Goal: Task Accomplishment & Management: Manage account settings

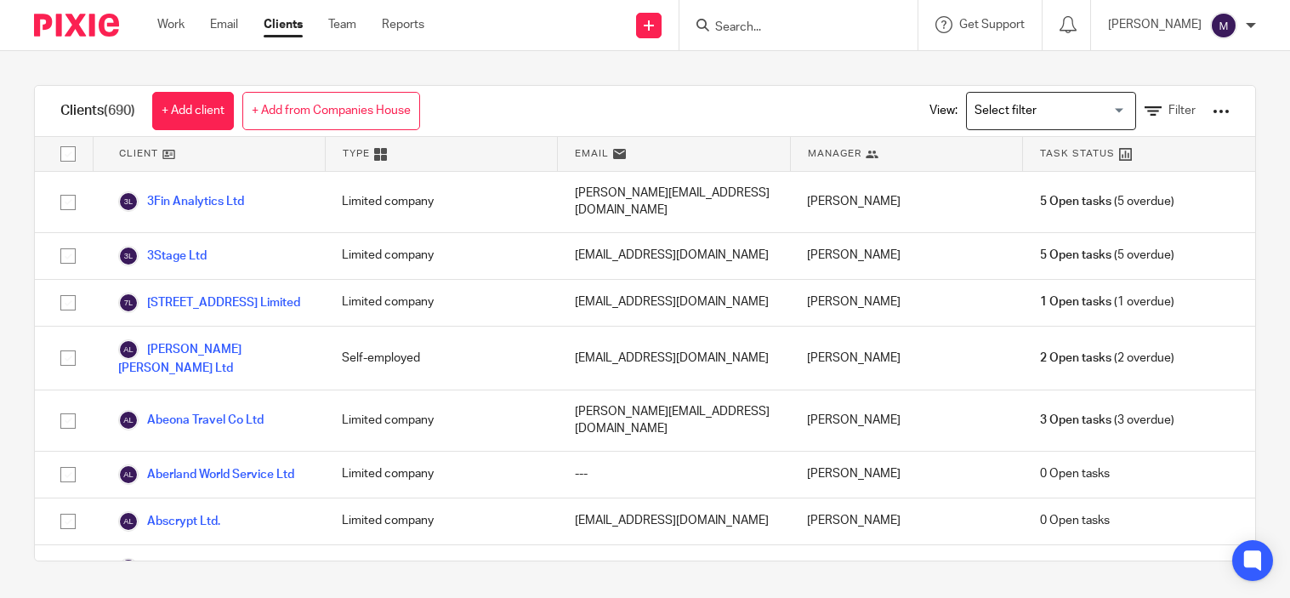
click at [1195, 31] on p "[PERSON_NAME]" at bounding box center [1155, 24] width 94 height 17
click at [1208, 70] on span "My profile" at bounding box center [1185, 67] width 53 height 12
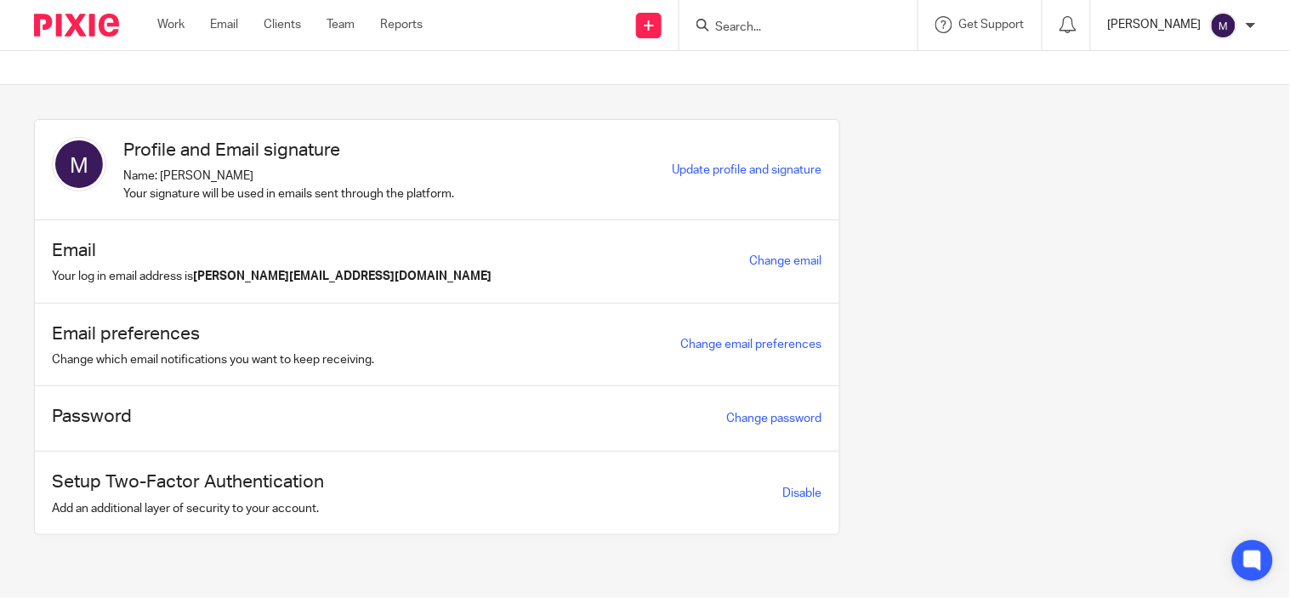
click at [1171, 18] on p "[PERSON_NAME]" at bounding box center [1155, 24] width 94 height 17
click at [1176, 86] on span "Email integration" at bounding box center [1203, 92] width 88 height 12
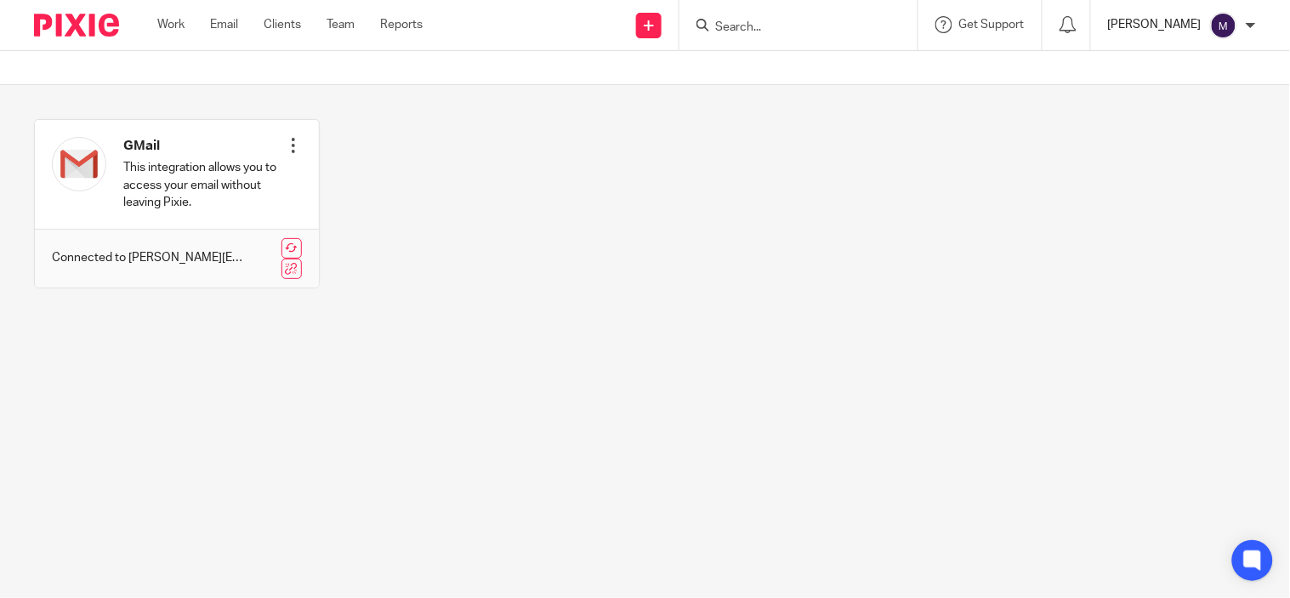
click at [1195, 17] on p "[PERSON_NAME]" at bounding box center [1155, 24] width 94 height 17
click at [1175, 71] on span "My profile" at bounding box center [1185, 67] width 53 height 12
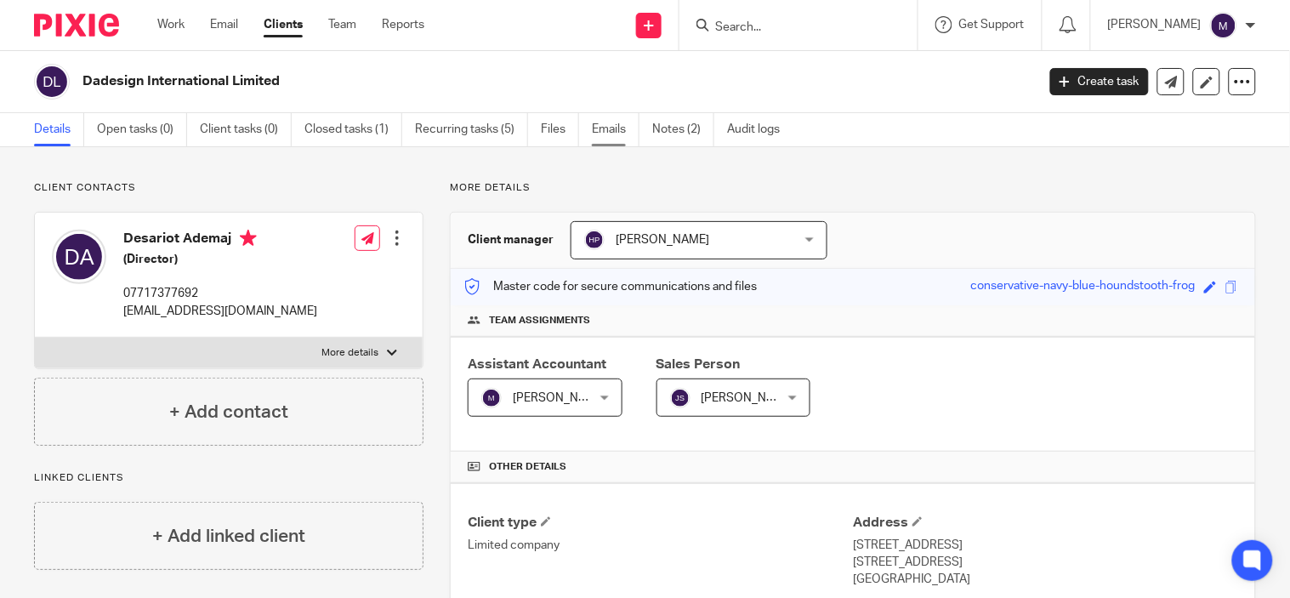
click at [611, 130] on link "Emails" at bounding box center [616, 129] width 48 height 33
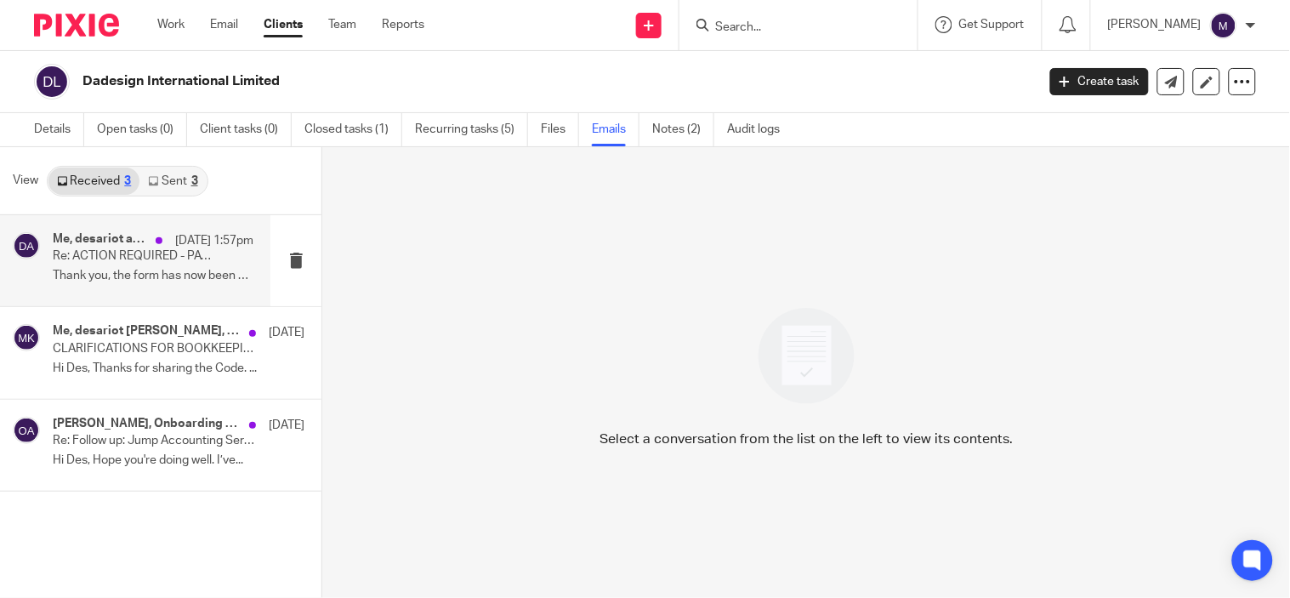
click at [163, 264] on p "Re: ACTION REQUIRED - PAYROLL FOR AUGUST 2025" at bounding box center [133, 256] width 161 height 14
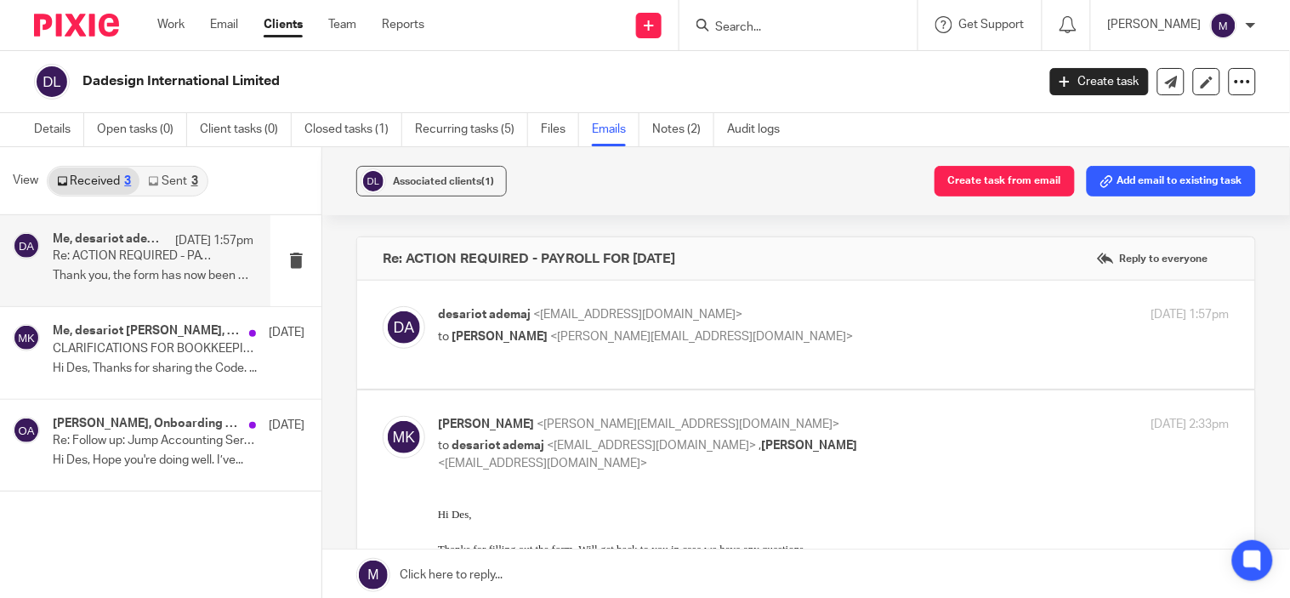
click at [521, 362] on div "desariot ademaj <info@dadesign.com> to Mithun K <mithun.k@riseaccounting.co.uk>…" at bounding box center [806, 334] width 847 height 57
click at [174, 179] on link "Sent 3" at bounding box center [173, 181] width 66 height 27
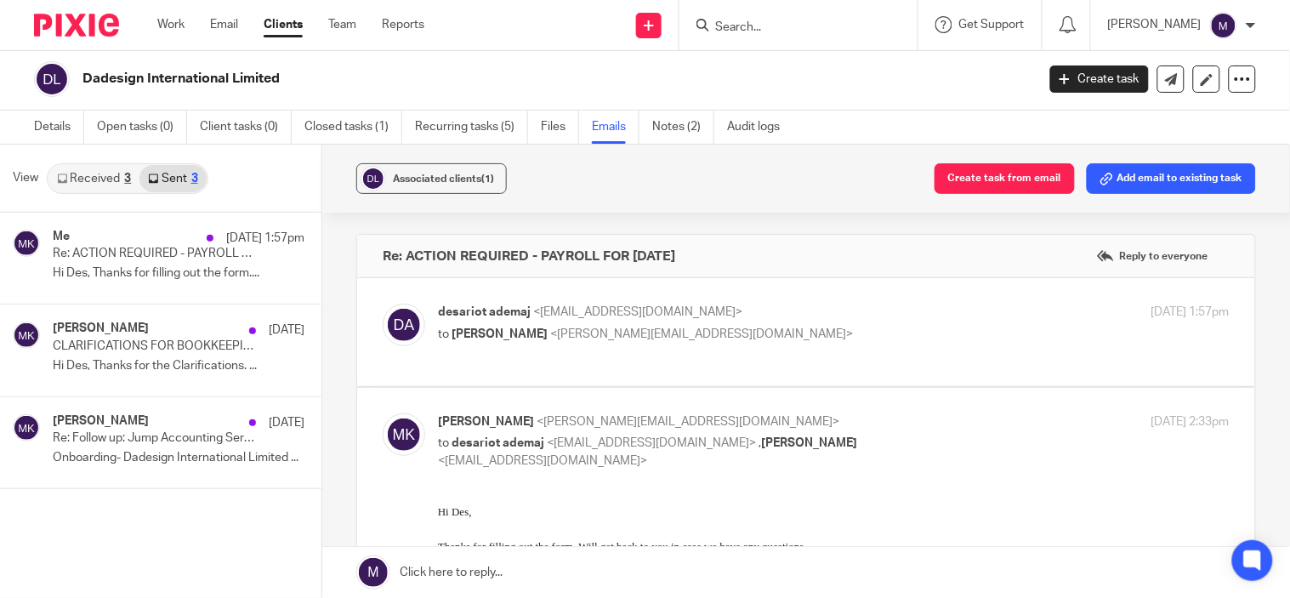
click at [119, 174] on link "Received 3" at bounding box center [93, 178] width 91 height 27
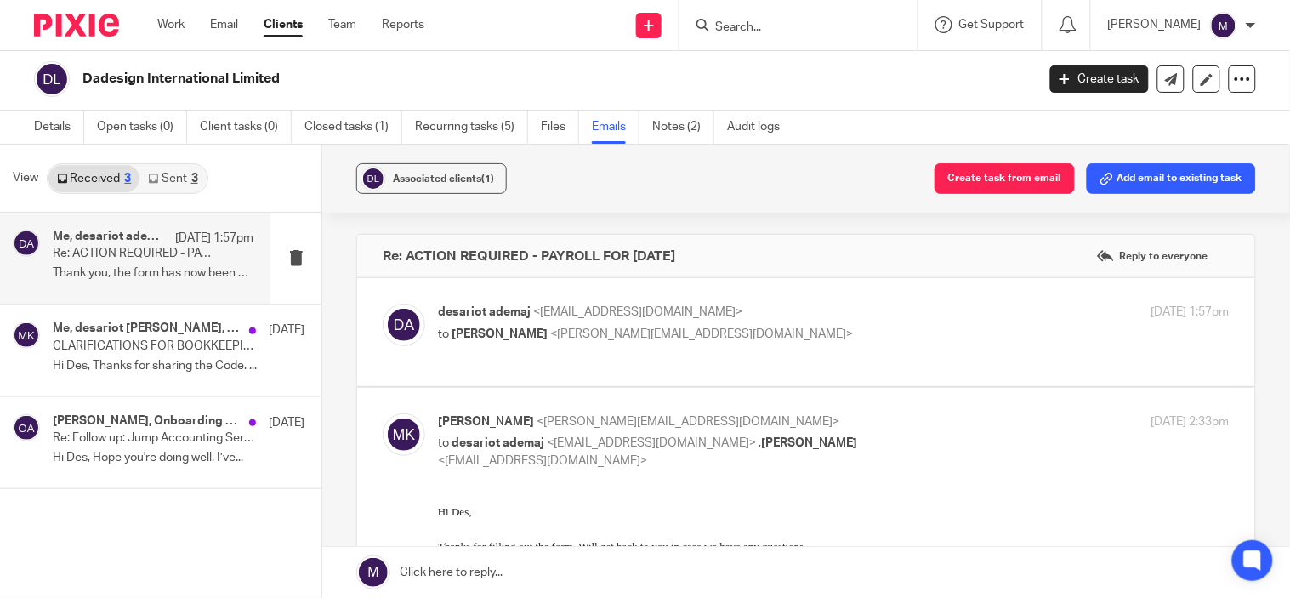
scroll to position [0, 0]
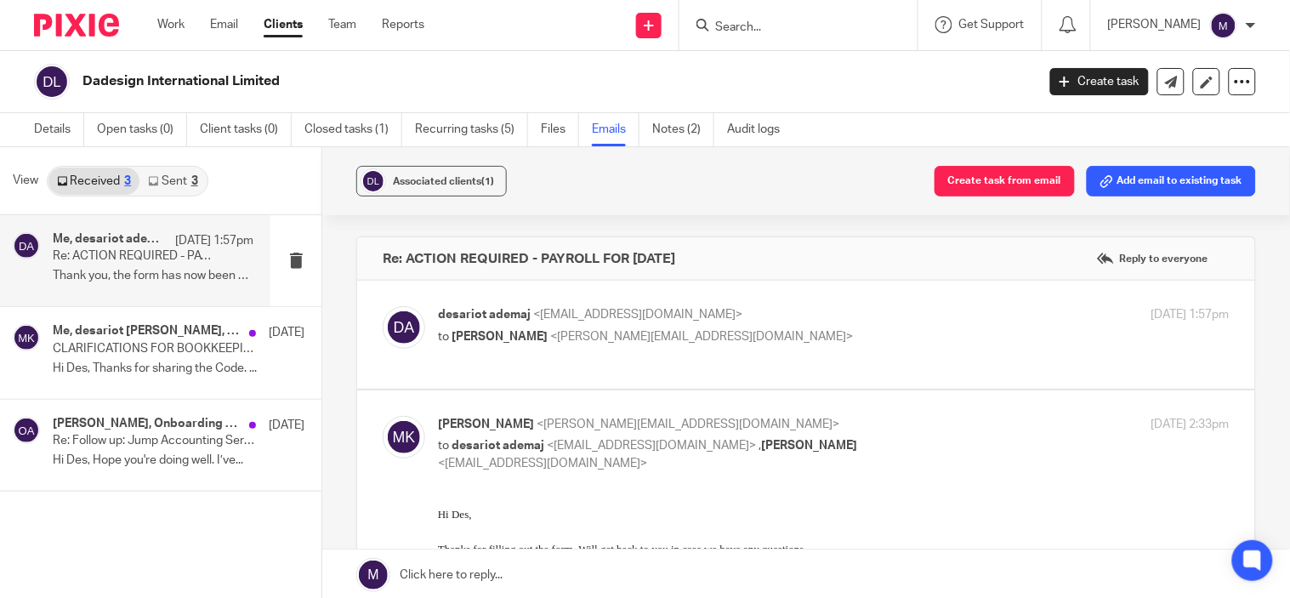
click at [550, 332] on span "<mithun.k@riseaccounting.co.uk>" at bounding box center [701, 337] width 303 height 12
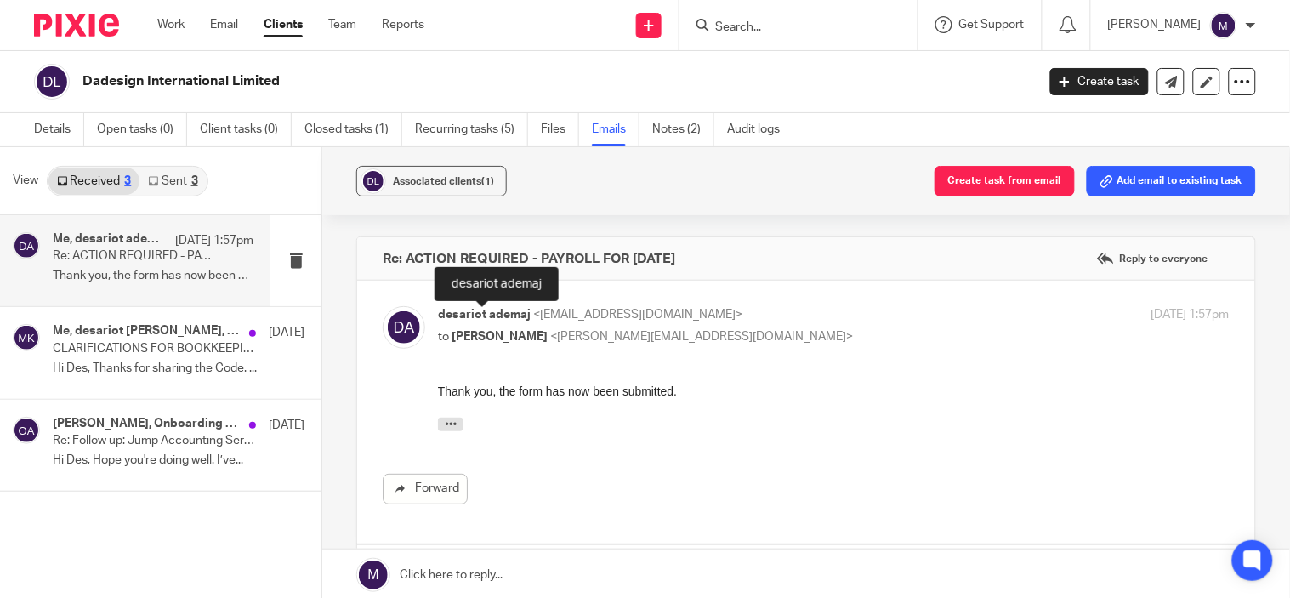
click at [471, 319] on span "desariot ademaj" at bounding box center [484, 315] width 93 height 12
checkbox input "false"
